Goal: Check status: Check status

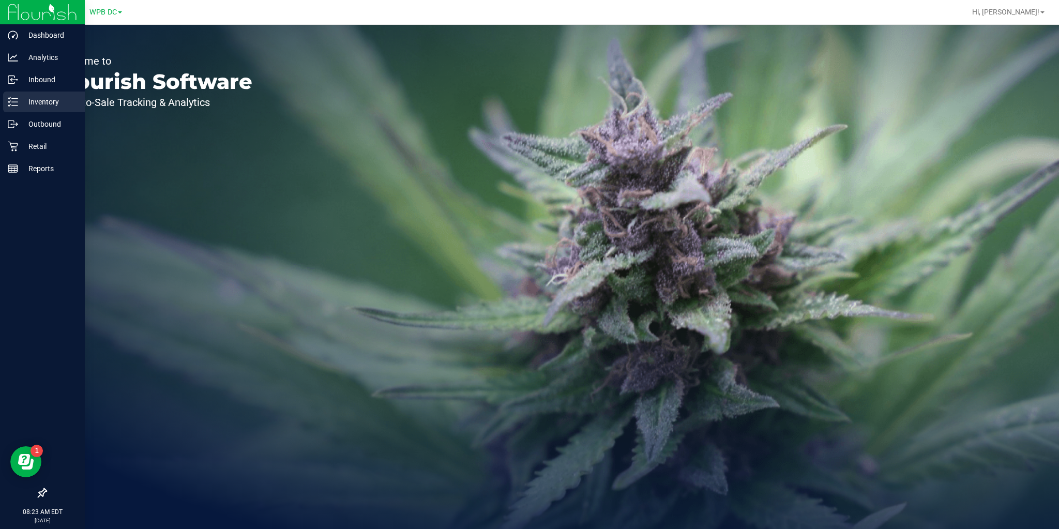
click at [7, 97] on div "Inventory" at bounding box center [44, 102] width 82 height 21
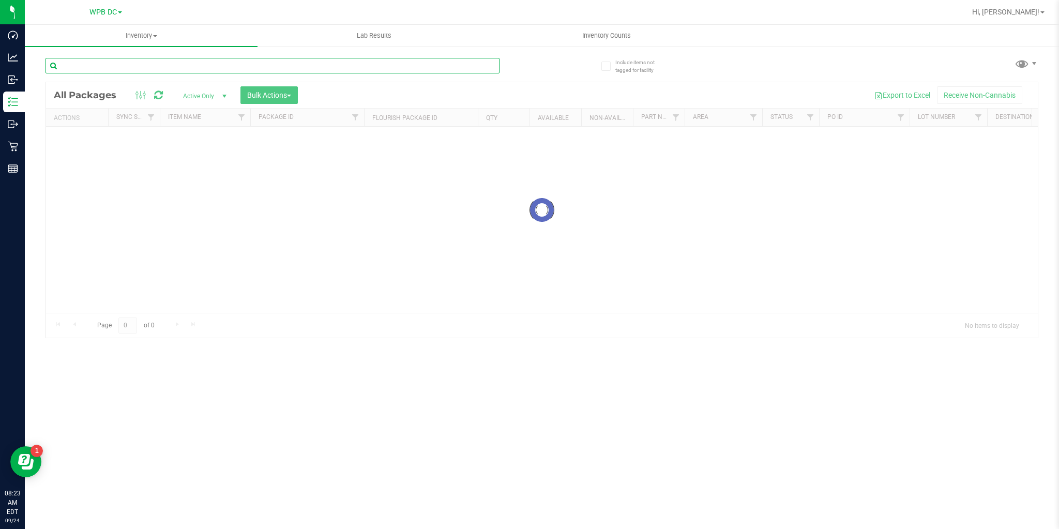
click at [155, 70] on input "text" at bounding box center [272, 66] width 454 height 16
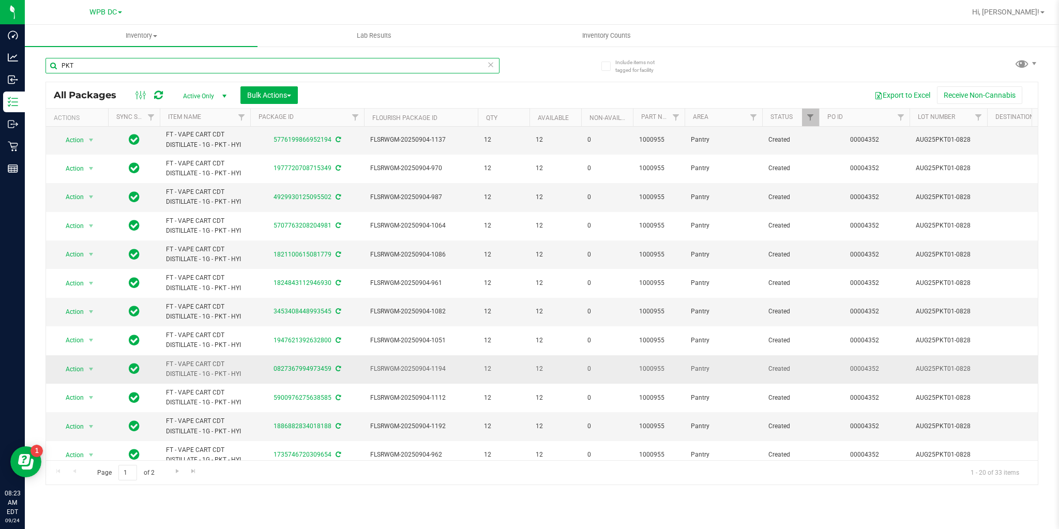
scroll to position [243, 0]
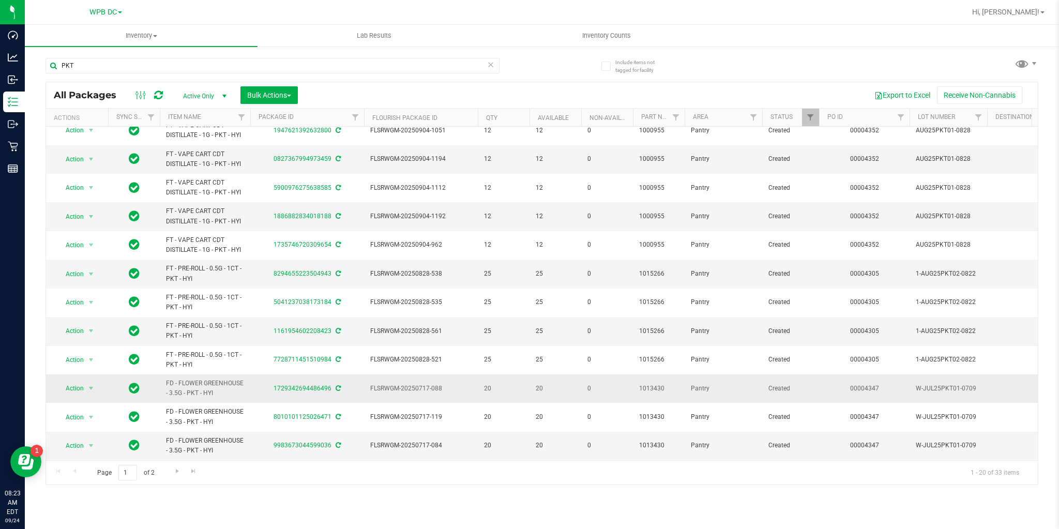
drag, startPoint x: 164, startPoint y: 376, endPoint x: 225, endPoint y: 389, distance: 62.3
click at [225, 389] on td "FD - FLOWER GREENHOUSE - 3.5G - PKT - HYI" at bounding box center [205, 388] width 90 height 28
copy span "FD - FLOWER GREENHOUSE - 3.5G - PKT - HYI"
click at [85, 64] on input "PKT" at bounding box center [272, 66] width 454 height 16
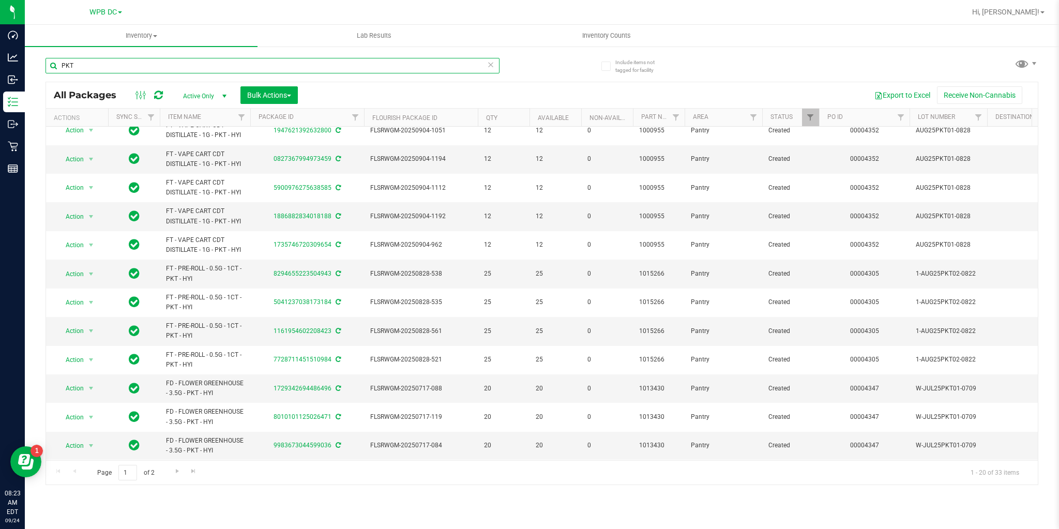
paste input "FD - FLOWER GREENHOUSE - 3.5G - PKT - HYI"
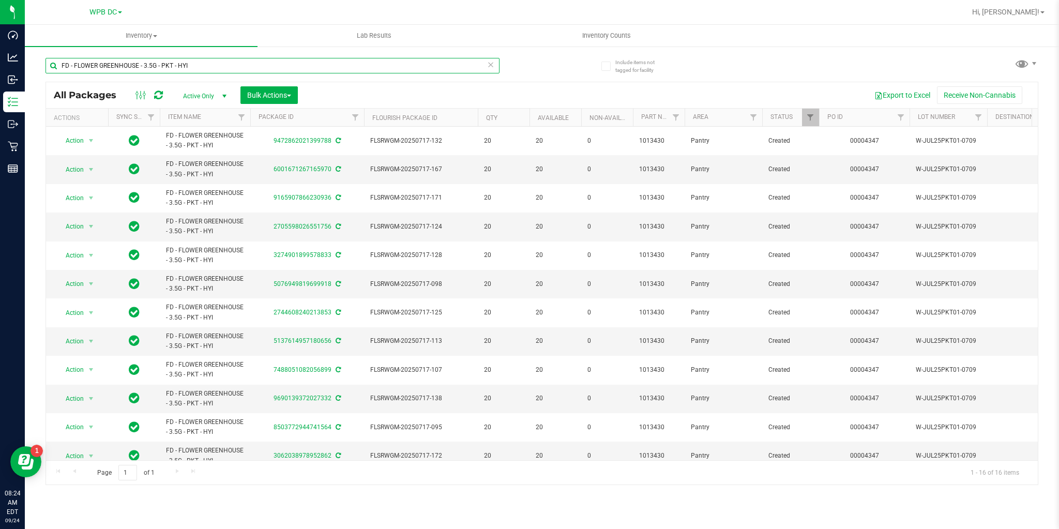
type input "FD - FLOWER GREENHOUSE - 3.5G - PKT - HYI"
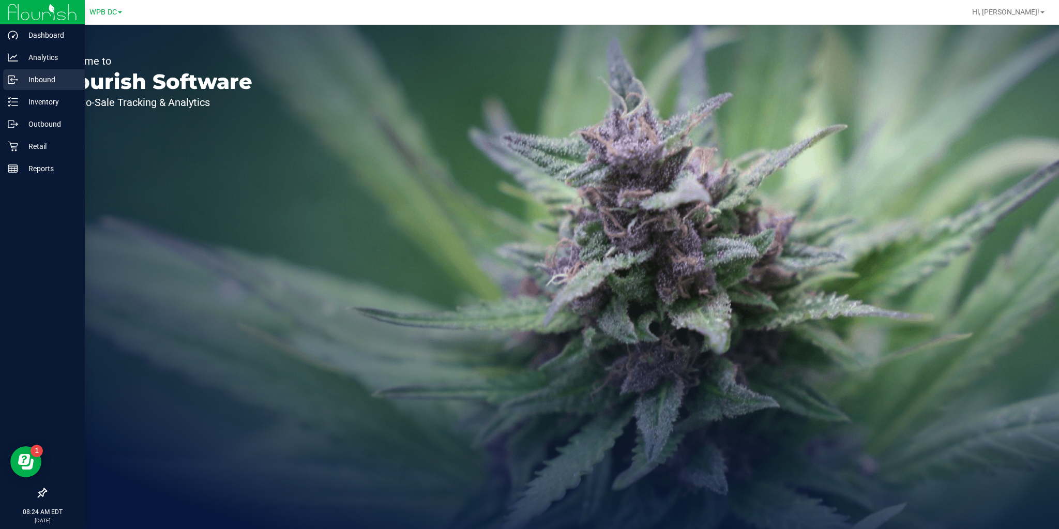
click at [6, 84] on div "Inbound" at bounding box center [44, 79] width 82 height 21
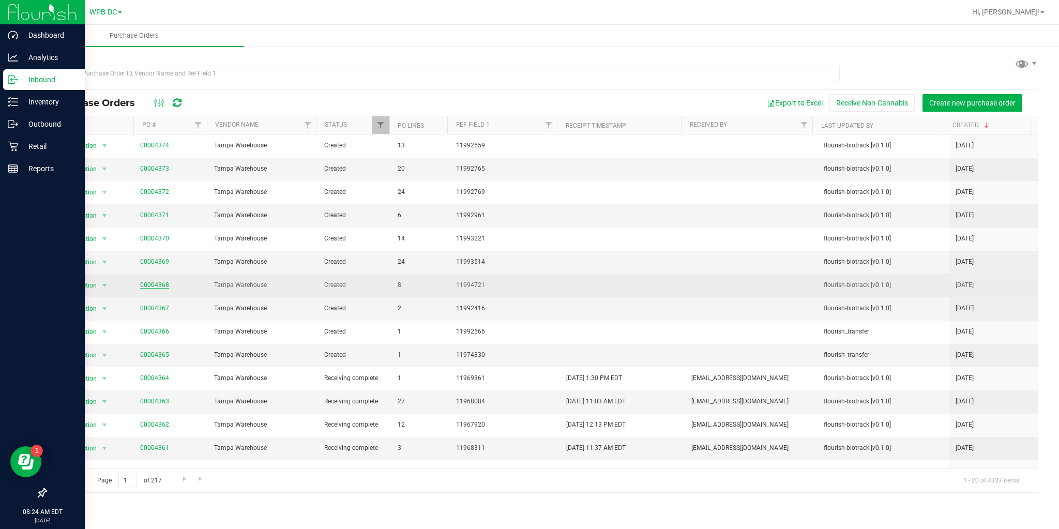
click at [160, 284] on link "00004368" at bounding box center [154, 284] width 29 height 7
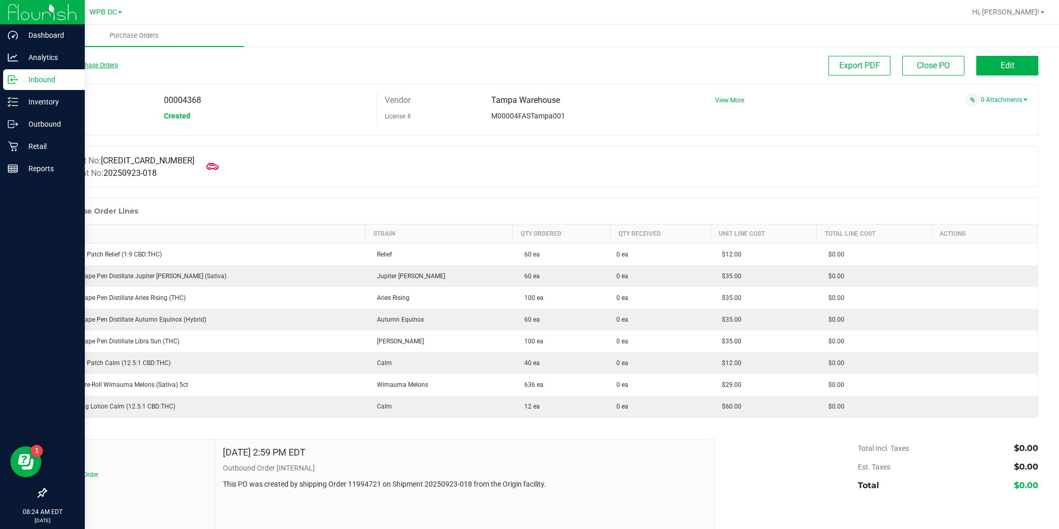
click at [71, 64] on link "Back to Purchase Orders" at bounding box center [81, 65] width 72 height 7
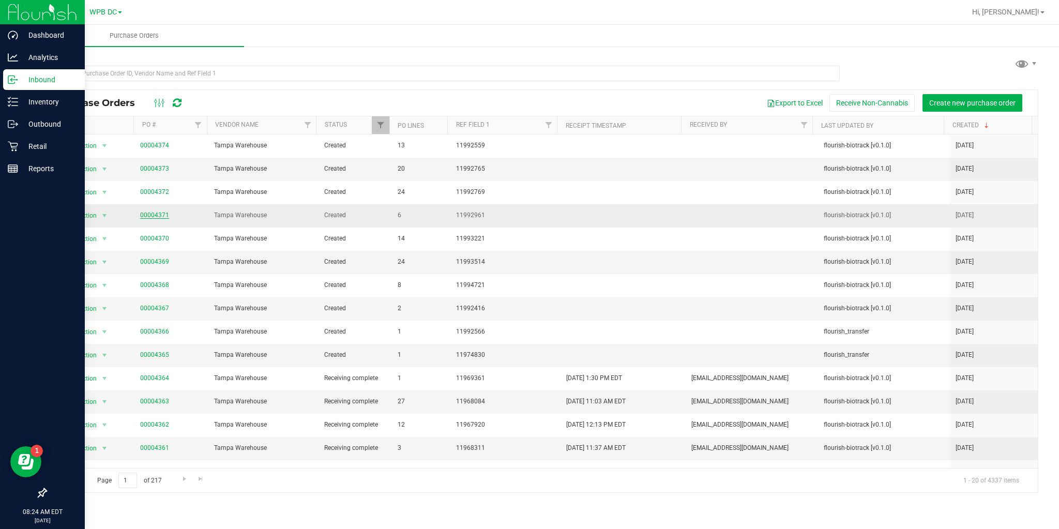
click at [143, 215] on link "00004371" at bounding box center [154, 214] width 29 height 7
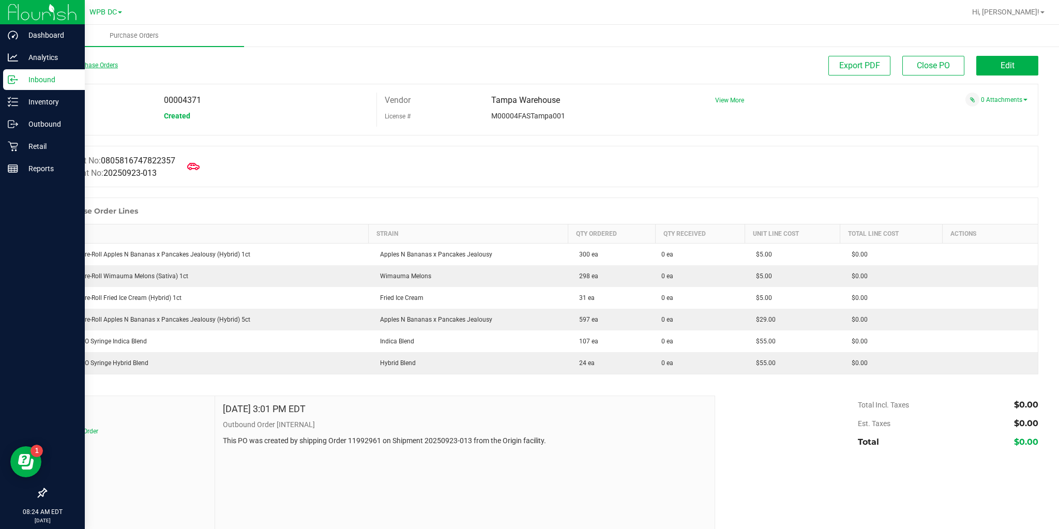
click at [92, 68] on link "Back to Purchase Orders" at bounding box center [81, 65] width 72 height 7
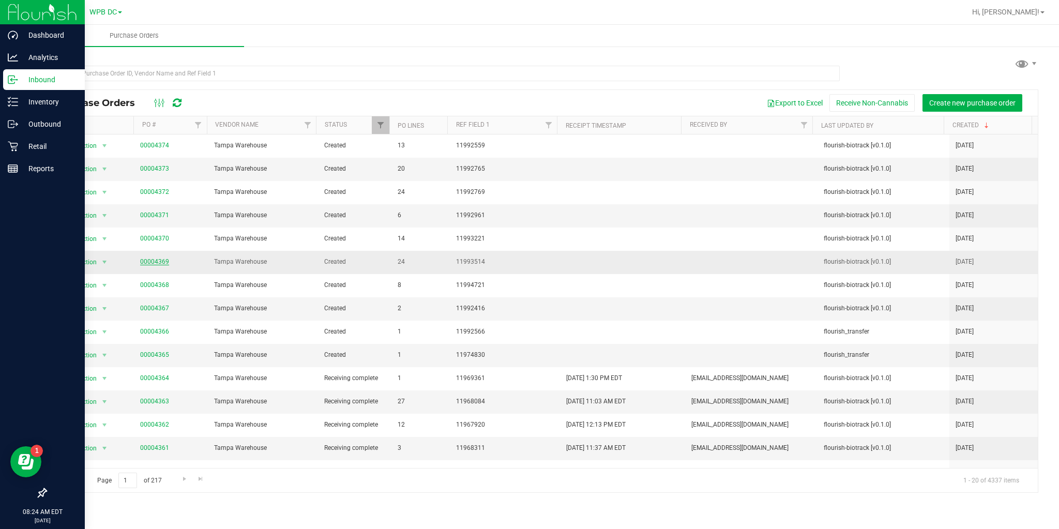
click at [160, 260] on link "00004369" at bounding box center [154, 261] width 29 height 7
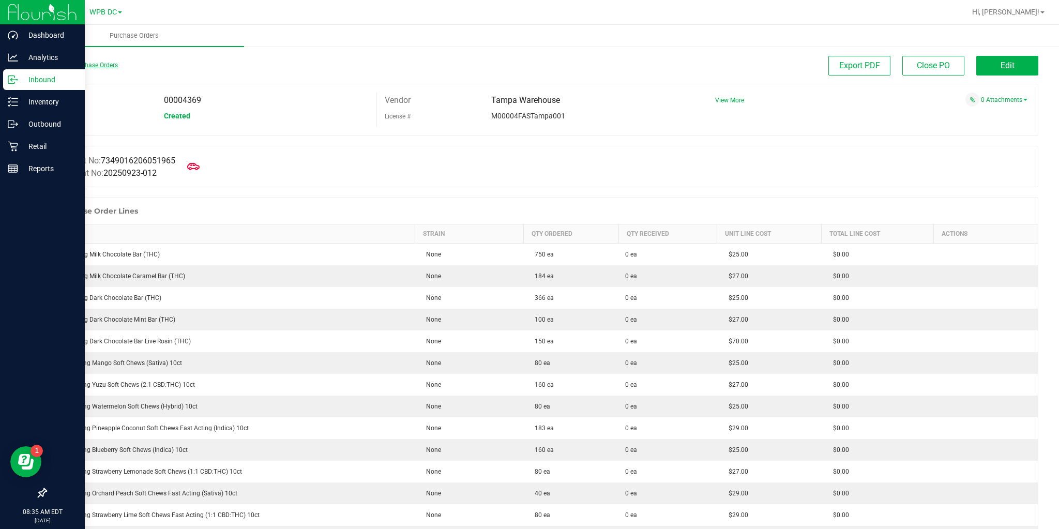
click at [88, 66] on link "Back to Purchase Orders" at bounding box center [81, 65] width 72 height 7
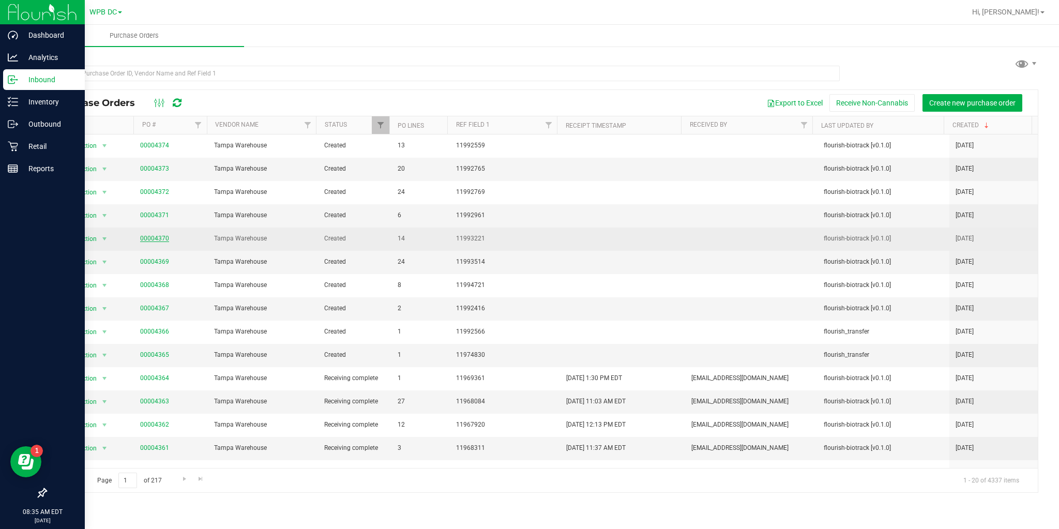
click at [160, 235] on link "00004370" at bounding box center [154, 238] width 29 height 7
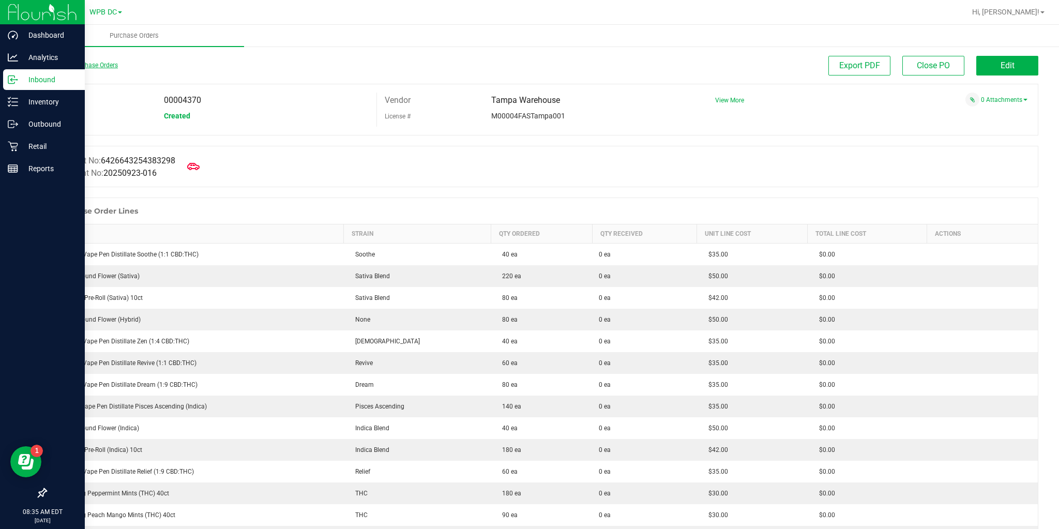
click at [81, 65] on link "Back to Purchase Orders" at bounding box center [81, 65] width 72 height 7
